Goal: Find specific page/section: Find specific page/section

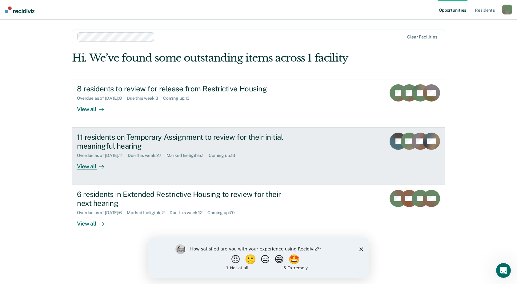
click at [208, 137] on div "11 residents on Temporary Assignment to review for their initial meaningful hea…" at bounding box center [185, 142] width 216 height 18
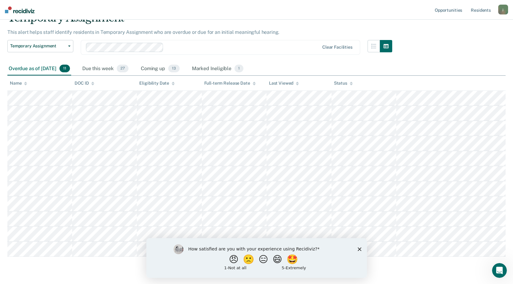
scroll to position [48, 0]
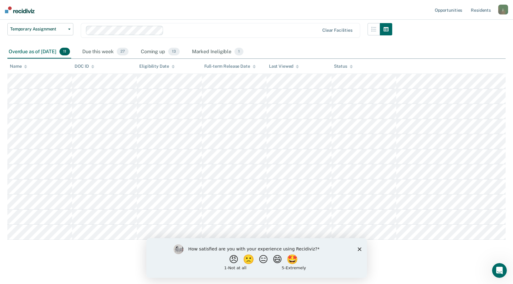
click at [359, 249] on polygon "Close survey" at bounding box center [359, 249] width 4 height 4
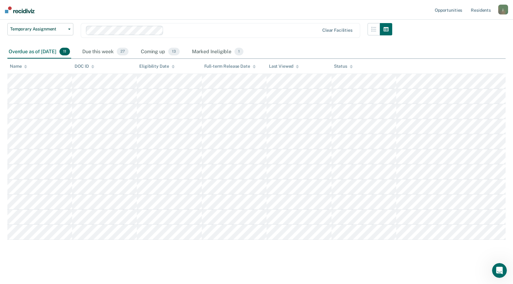
scroll to position [0, 0]
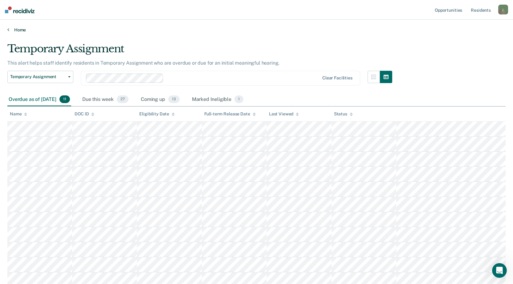
click at [11, 28] on link "Home" at bounding box center [256, 30] width 498 height 6
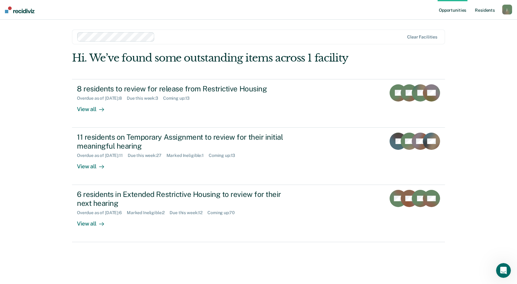
click at [489, 10] on link "Resident s" at bounding box center [485, 10] width 22 height 20
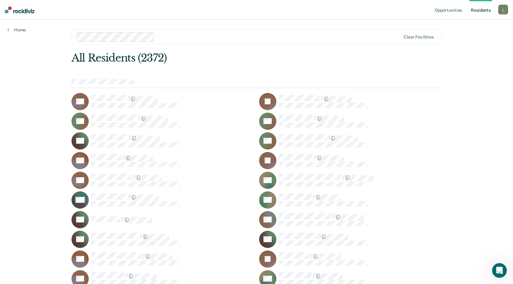
scroll to position [17774, 0]
